Goal: Information Seeking & Learning: Learn about a topic

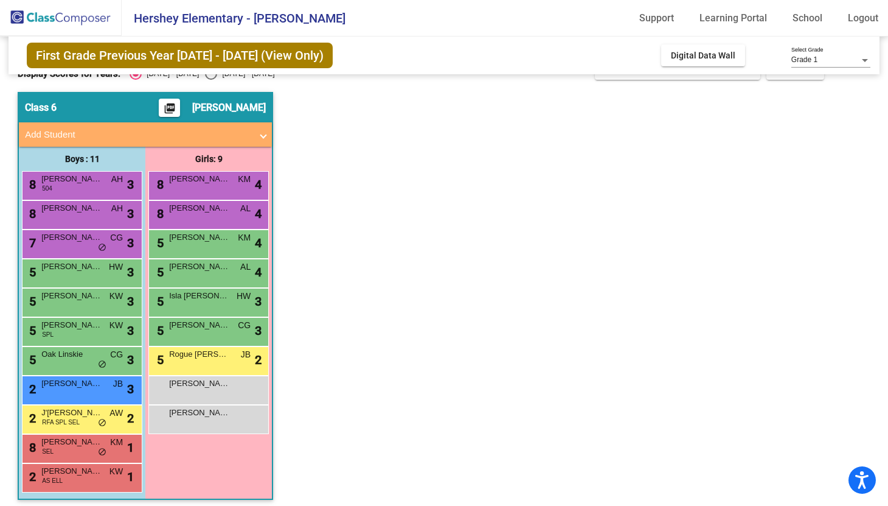
scroll to position [30, 0]
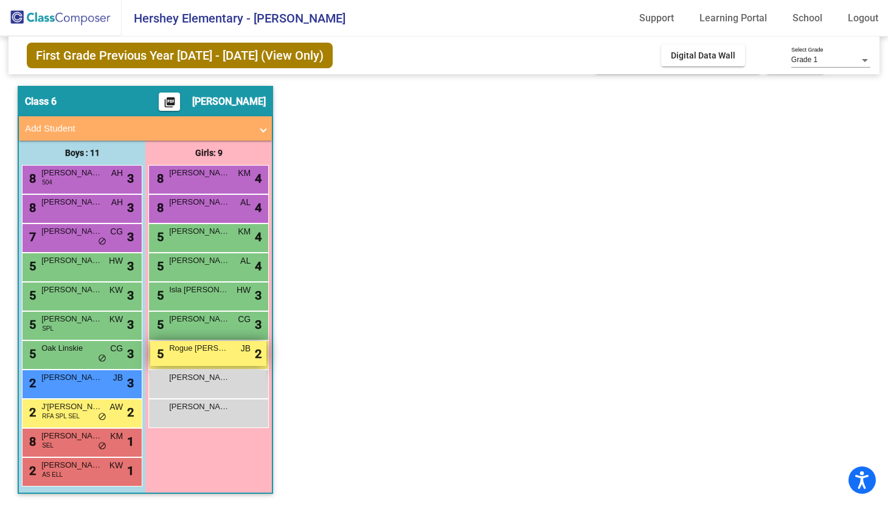
click at [186, 355] on div "5 Rogue [PERSON_NAME] lock do_not_disturb_alt 2" at bounding box center [208, 353] width 116 height 25
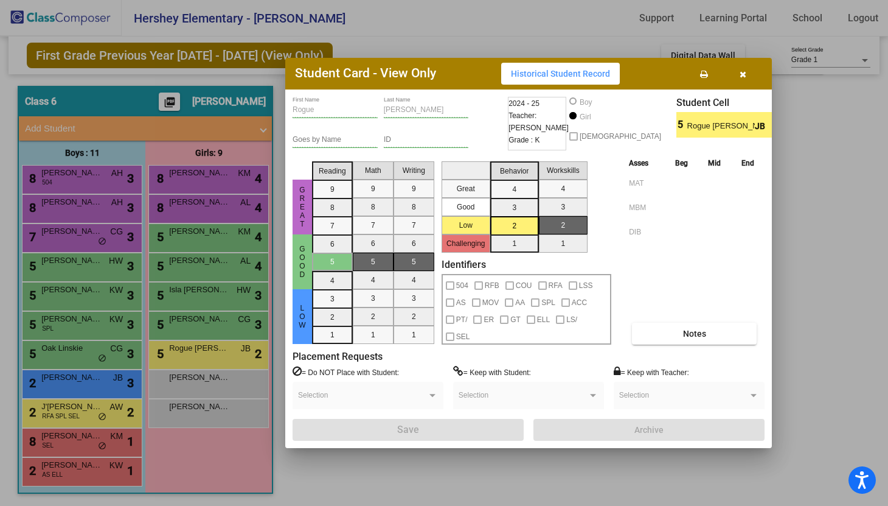
scroll to position [0, 0]
click at [681, 326] on button "Notes" at bounding box center [694, 333] width 125 height 22
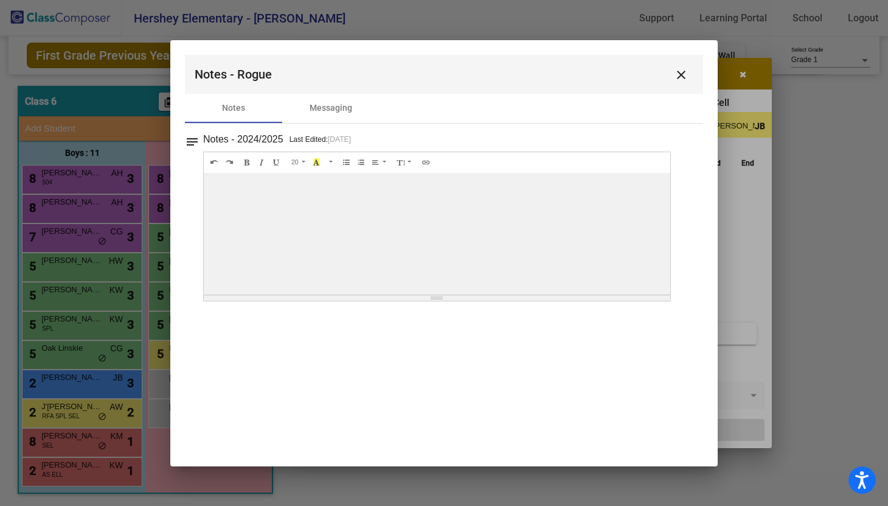
click at [678, 70] on mat-icon "close" at bounding box center [681, 75] width 15 height 15
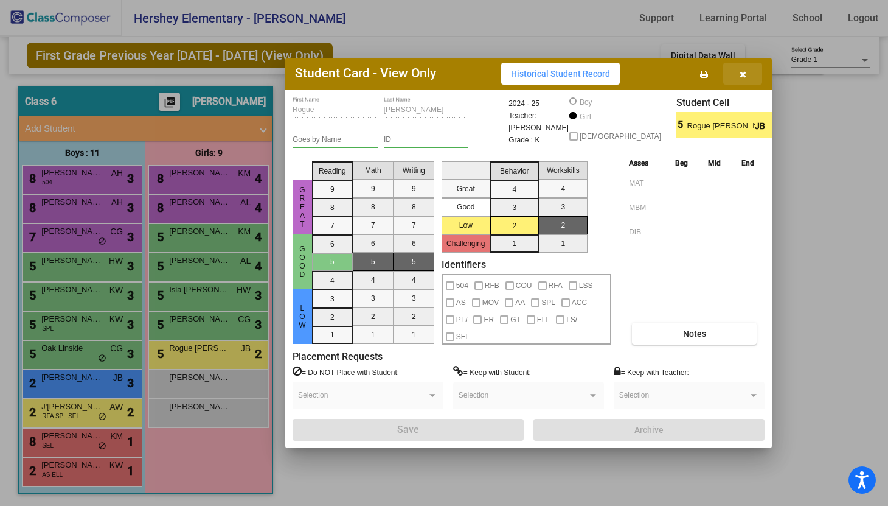
click at [742, 70] on icon "button" at bounding box center [743, 74] width 7 height 9
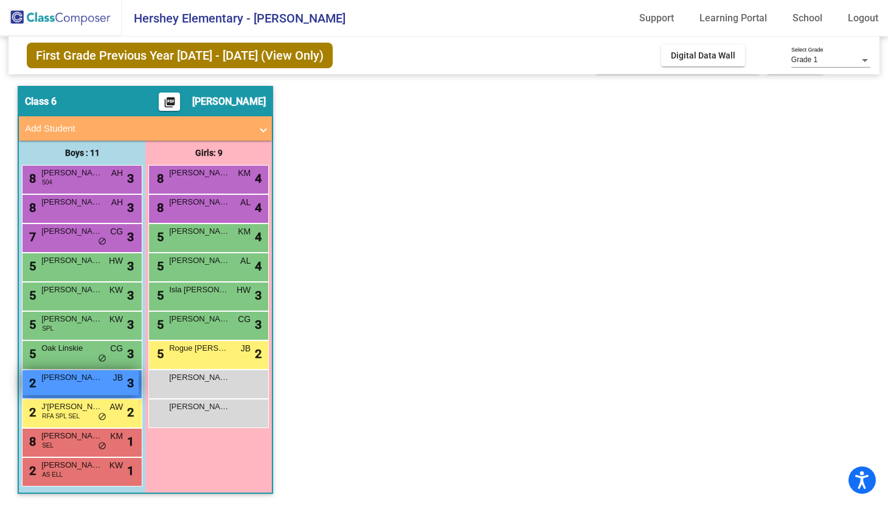
click at [116, 381] on span "JB" at bounding box center [118, 377] width 10 height 13
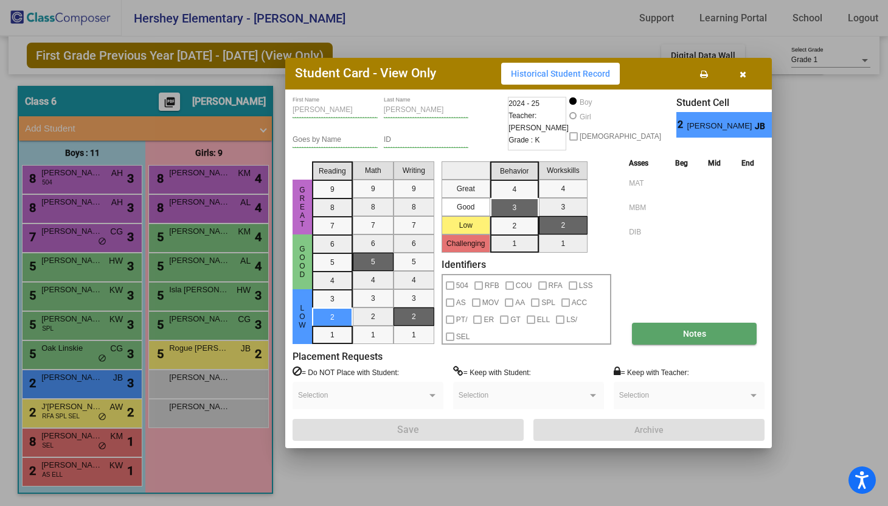
click at [692, 330] on span "Notes" at bounding box center [694, 334] width 23 height 10
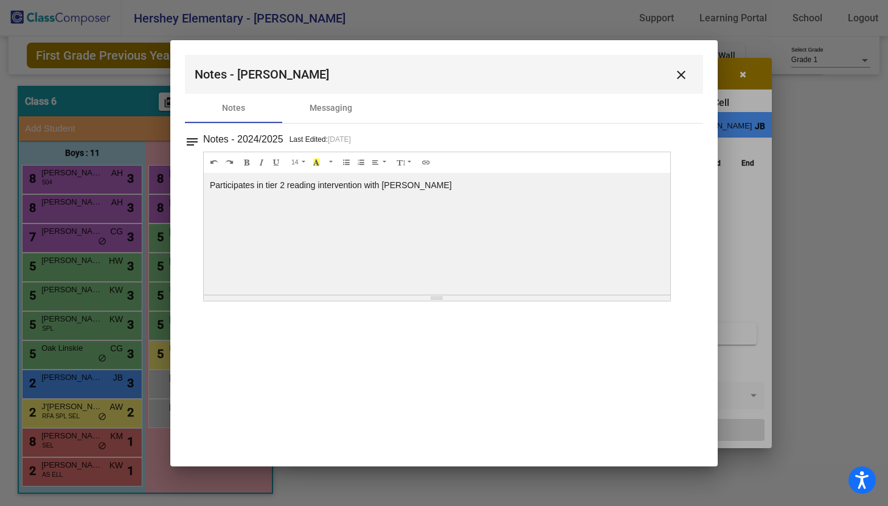
click at [683, 68] on mat-icon "close" at bounding box center [681, 75] width 15 height 15
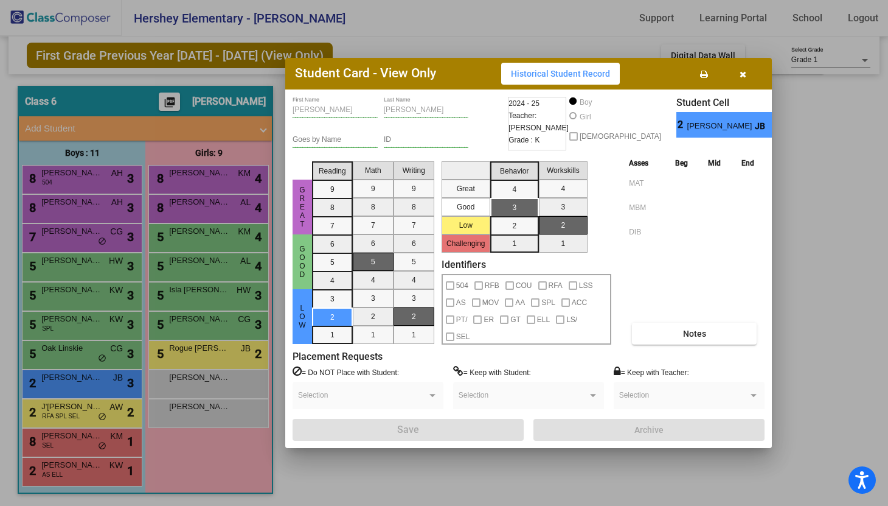
click at [747, 72] on button "button" at bounding box center [742, 74] width 39 height 22
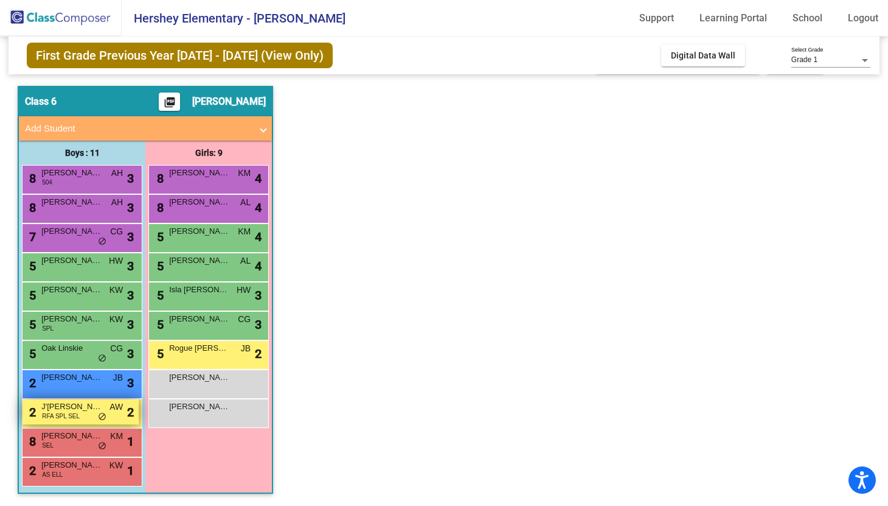
click at [126, 407] on div "2 J'[PERSON_NAME] RFA SPL SEL AW lock do_not_disturb_alt 2" at bounding box center [81, 411] width 116 height 25
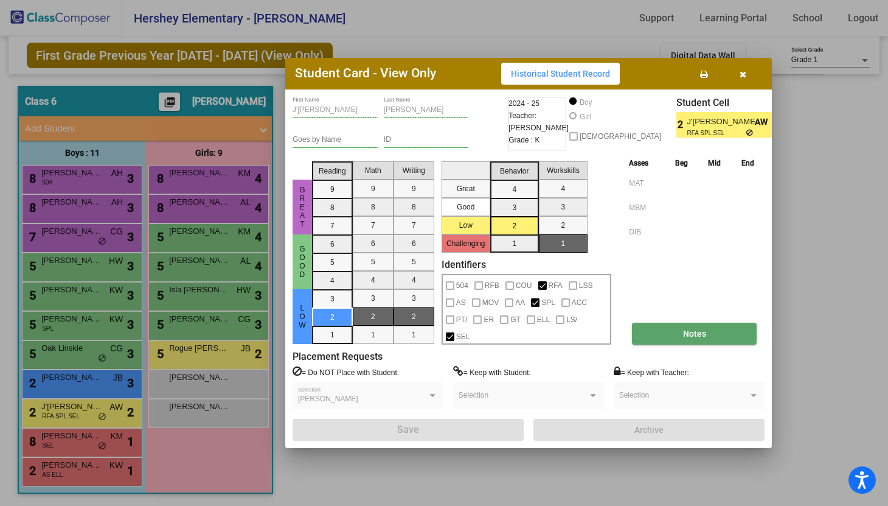
click at [687, 323] on button "Notes" at bounding box center [694, 333] width 125 height 22
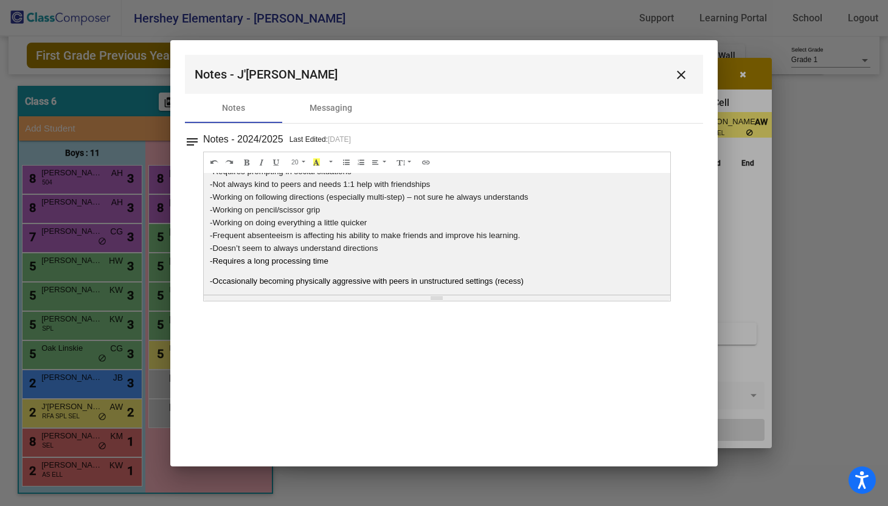
scroll to position [115, 0]
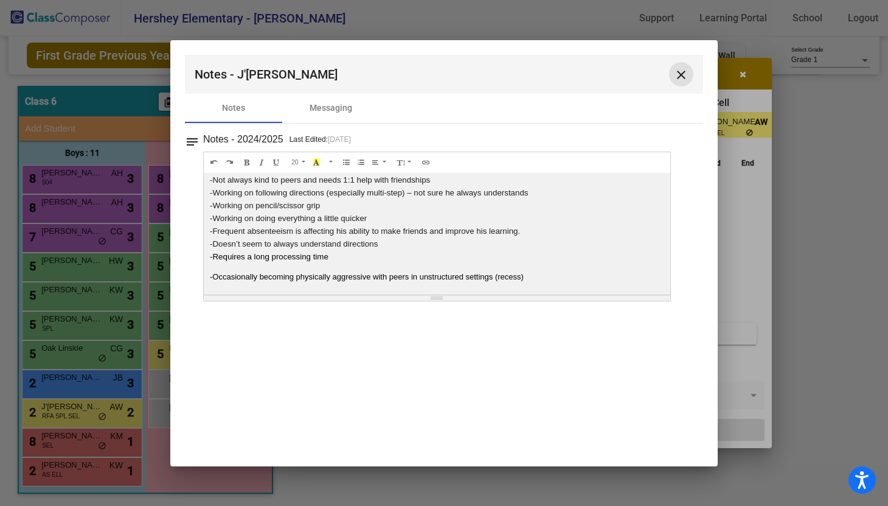
click at [677, 75] on mat-icon "close" at bounding box center [681, 75] width 15 height 15
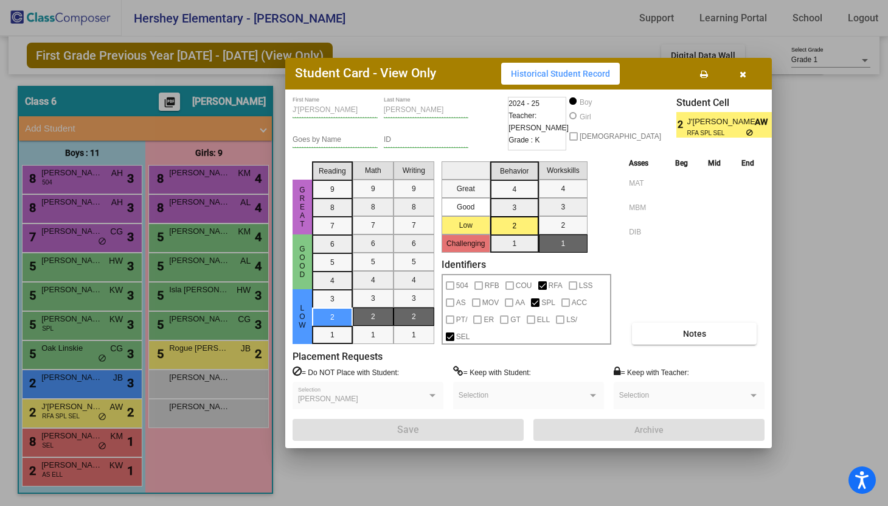
click at [750, 68] on button "button" at bounding box center [742, 74] width 39 height 22
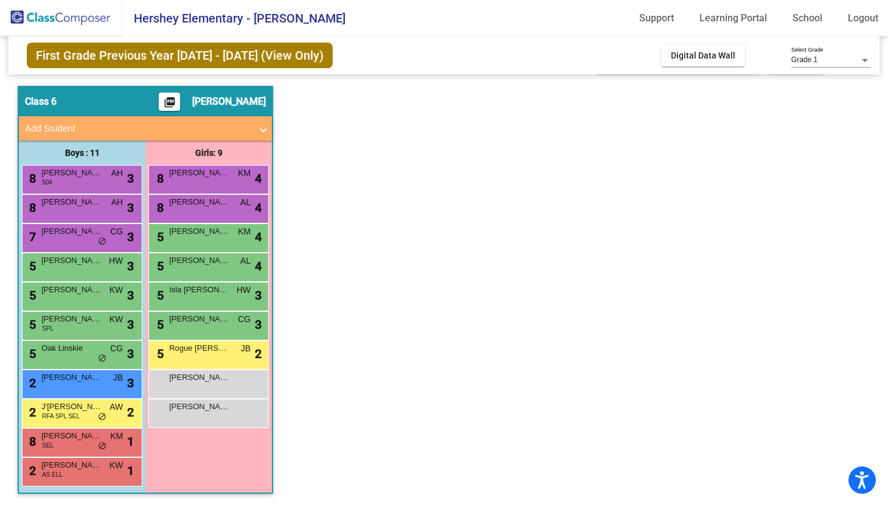
scroll to position [0, 0]
click at [223, 58] on span "First Grade Previous Year [DATE] - [DATE] (View Only)" at bounding box center [180, 56] width 306 height 26
click at [698, 60] on span "Digital Data Wall" at bounding box center [703, 55] width 64 height 10
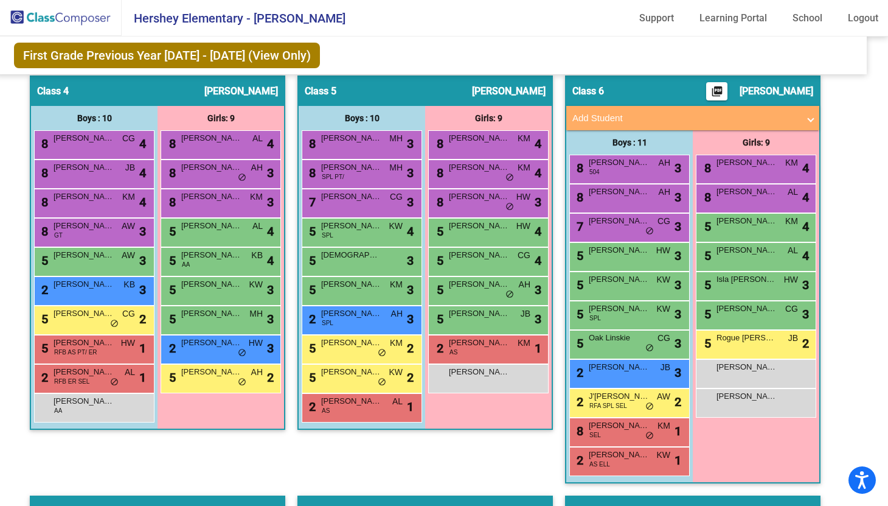
scroll to position [826, 13]
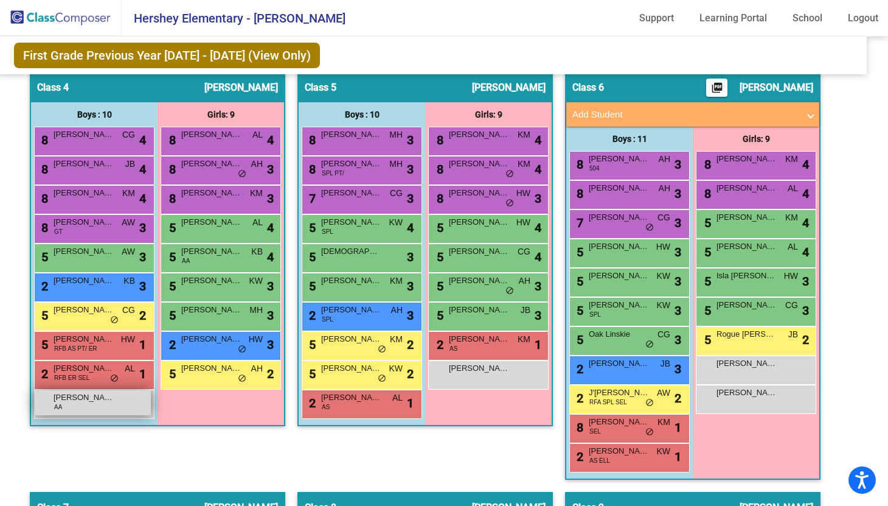
click at [86, 405] on div "[PERSON_NAME] AA lock do_not_disturb_alt" at bounding box center [93, 402] width 116 height 25
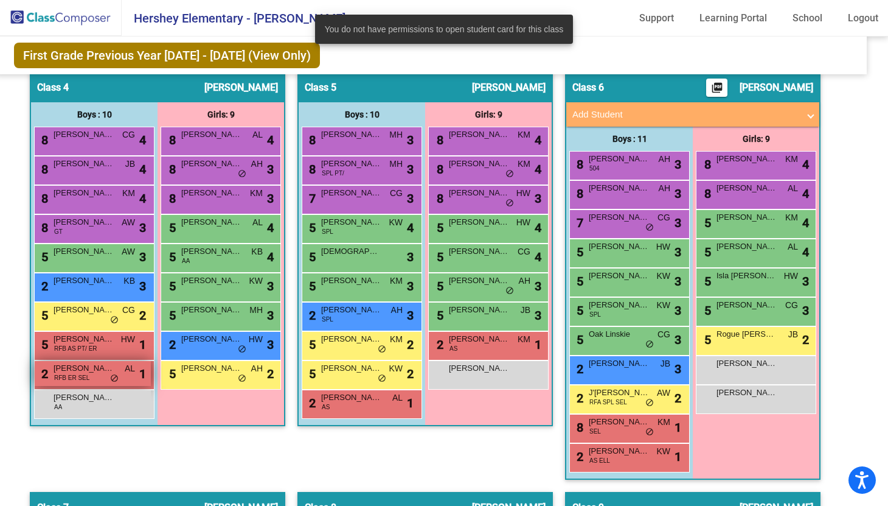
click at [81, 369] on span "[PERSON_NAME]" at bounding box center [84, 368] width 61 height 12
click at [83, 402] on span "[PERSON_NAME]" at bounding box center [84, 397] width 61 height 12
click at [85, 378] on div "2 [PERSON_NAME] RFB ER SEL AL lock do_not_disturb_alt 1" at bounding box center [93, 373] width 116 height 25
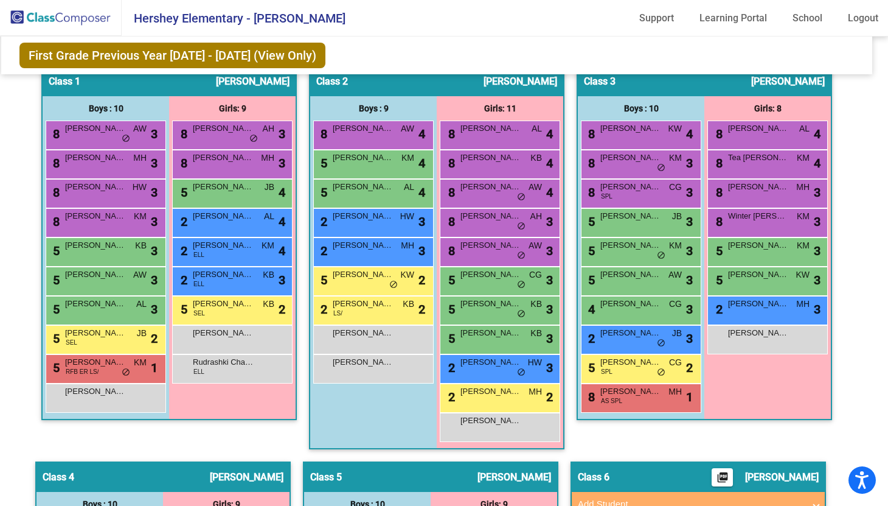
scroll to position [0, 7]
